Goal: Transaction & Acquisition: Book appointment/travel/reservation

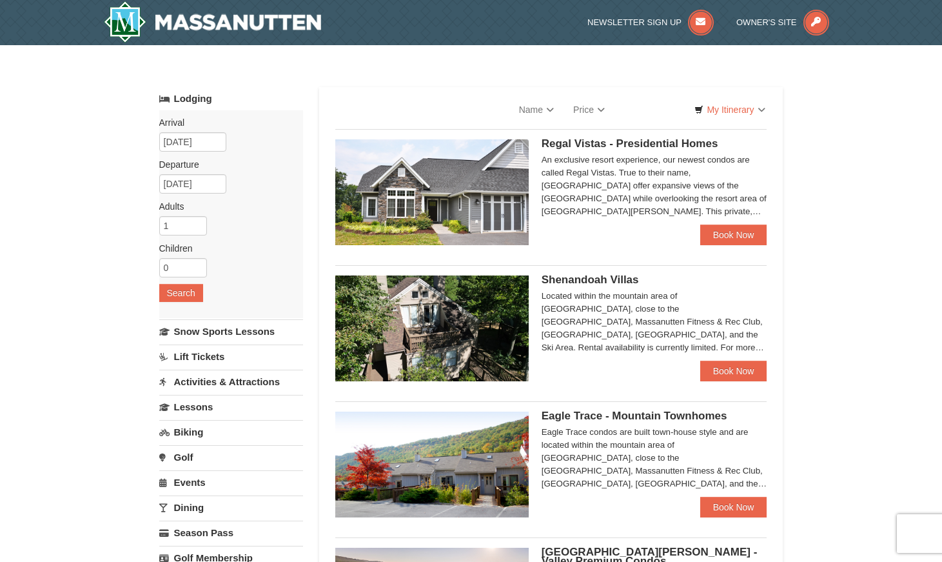
select select "9"
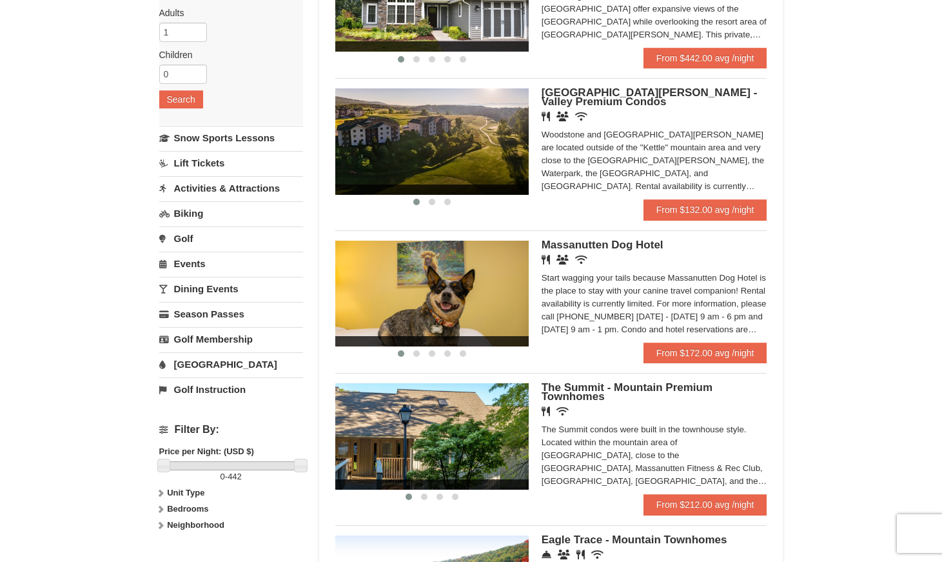
scroll to position [323, 0]
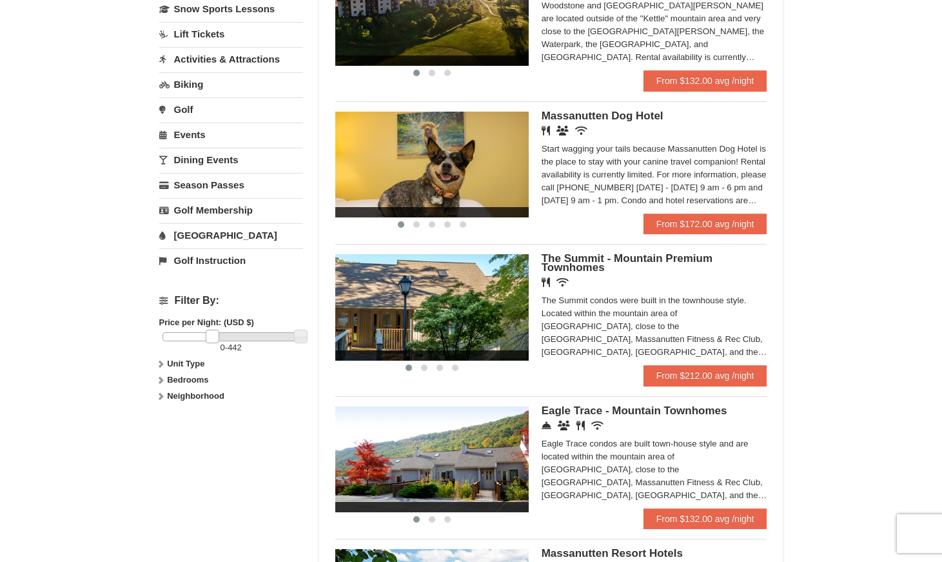
click at [212, 337] on div at bounding box center [232, 336] width 138 height 9
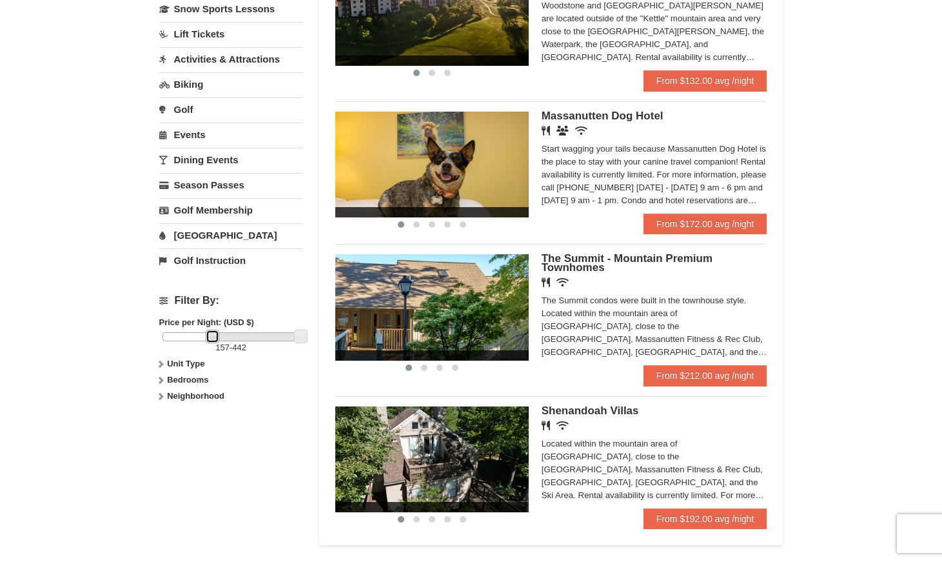
click at [178, 335] on div at bounding box center [232, 336] width 138 height 9
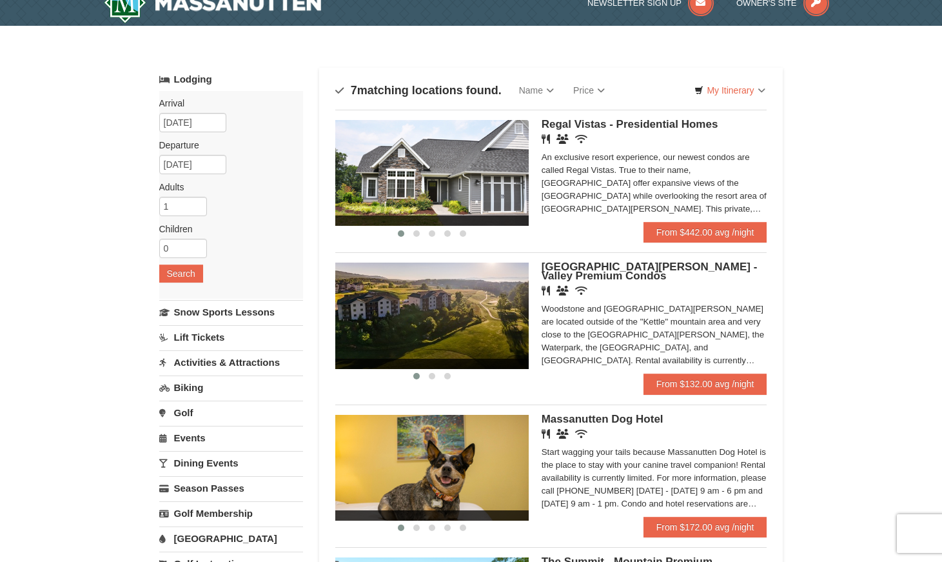
scroll to position [0, 0]
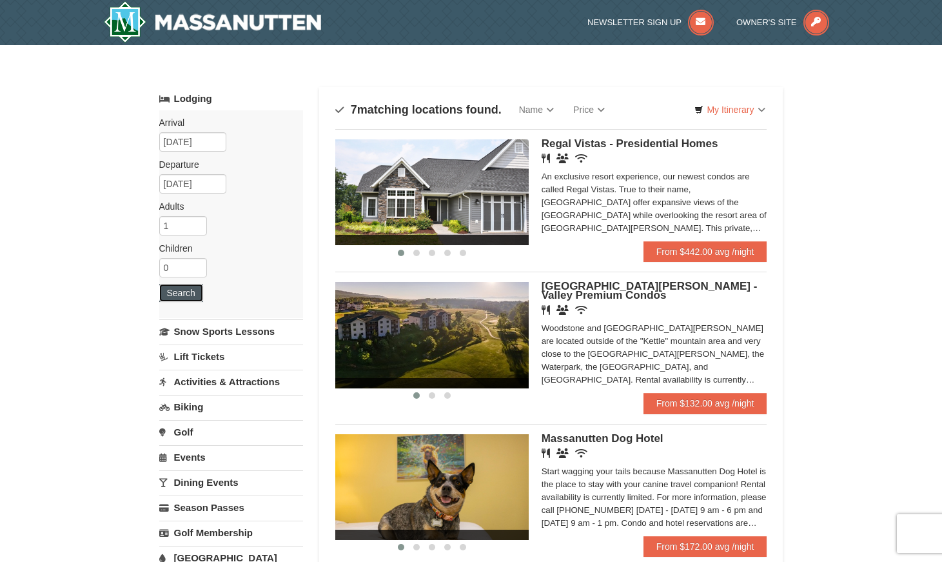
click at [195, 295] on button "Search" at bounding box center [181, 293] width 44 height 18
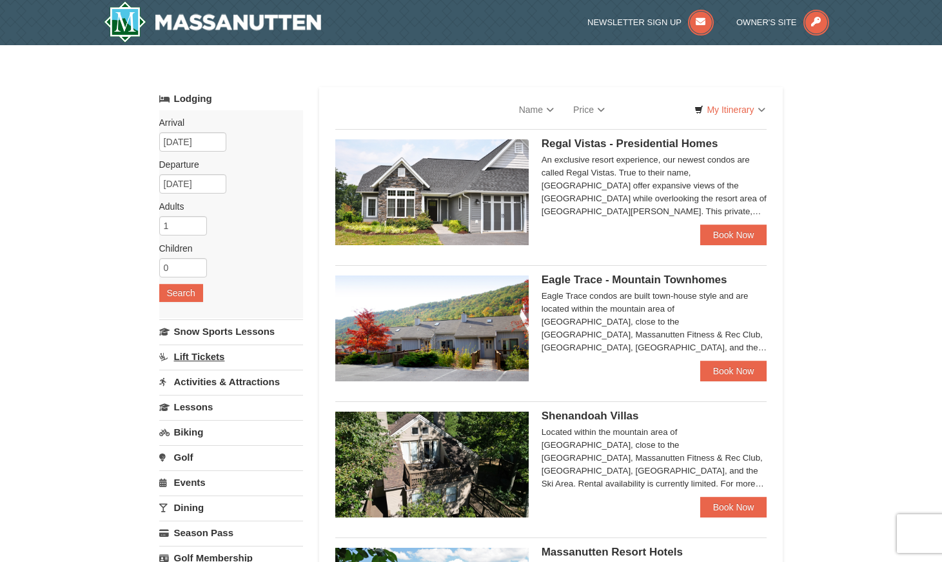
select select "9"
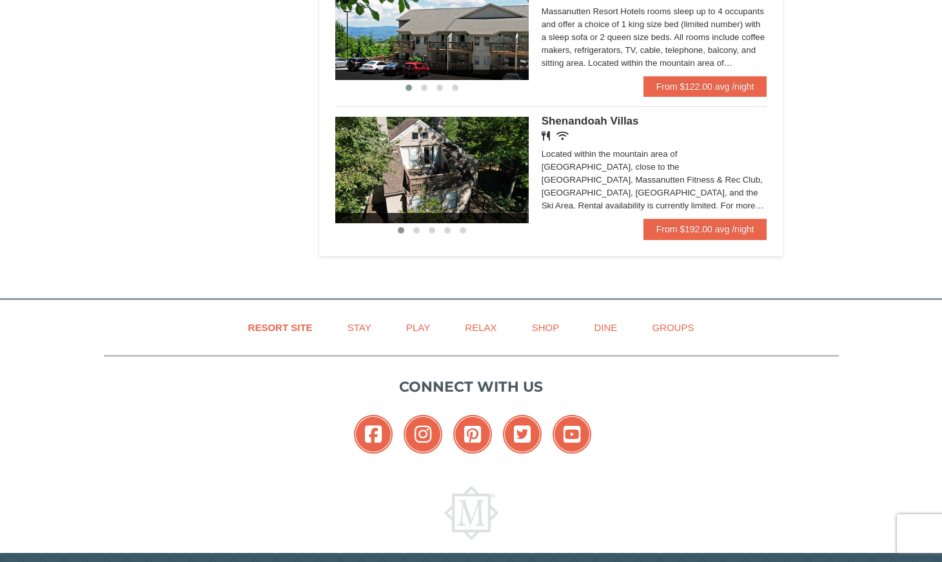
scroll to position [943, 0]
